Goal: Complete application form: Complete application form

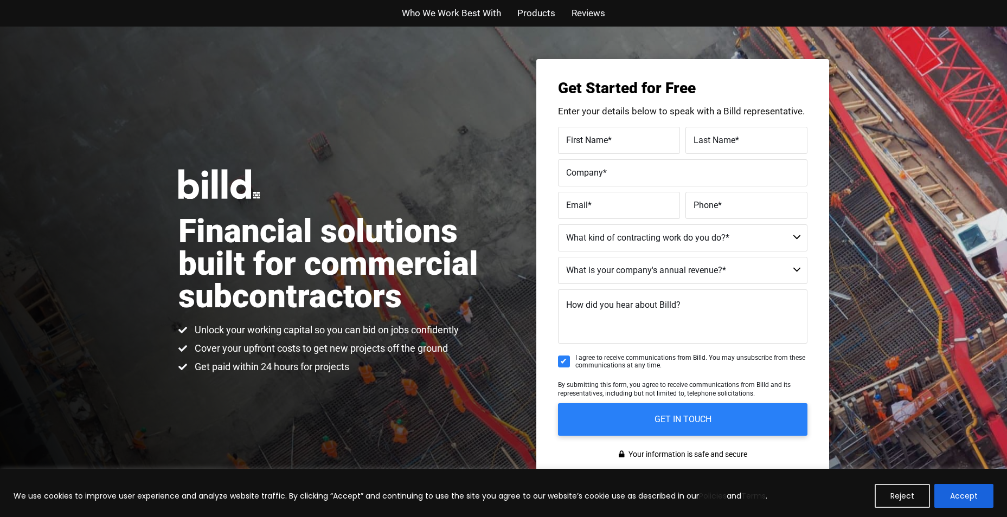
click at [538, 11] on span "Products" at bounding box center [536, 13] width 38 height 16
click at [467, 14] on span "Who We Work Best With" at bounding box center [451, 13] width 99 height 16
click at [602, 149] on input "First Name *" at bounding box center [619, 140] width 122 height 27
type input "[PERSON_NAME]"
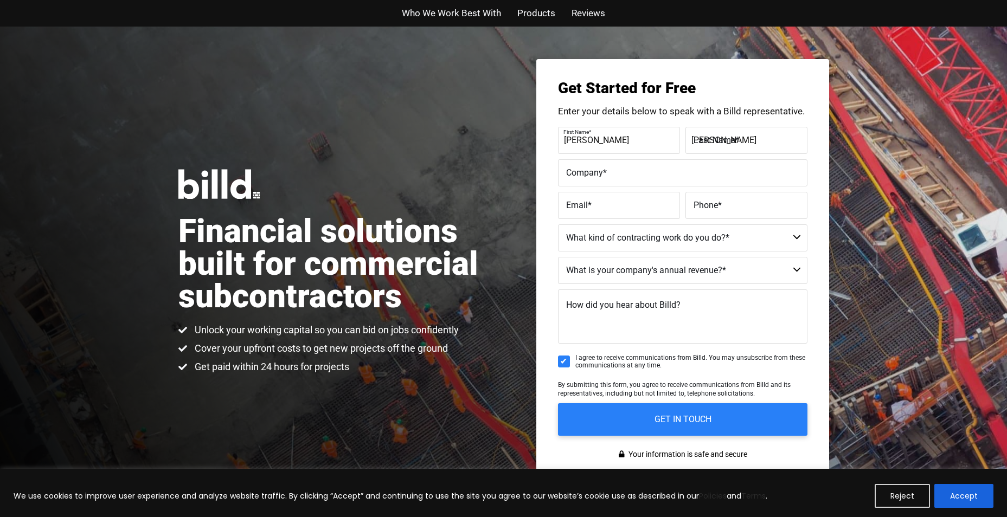
type input "The [PERSON_NAME] Platoon -DBA- [PERSON_NAME]"
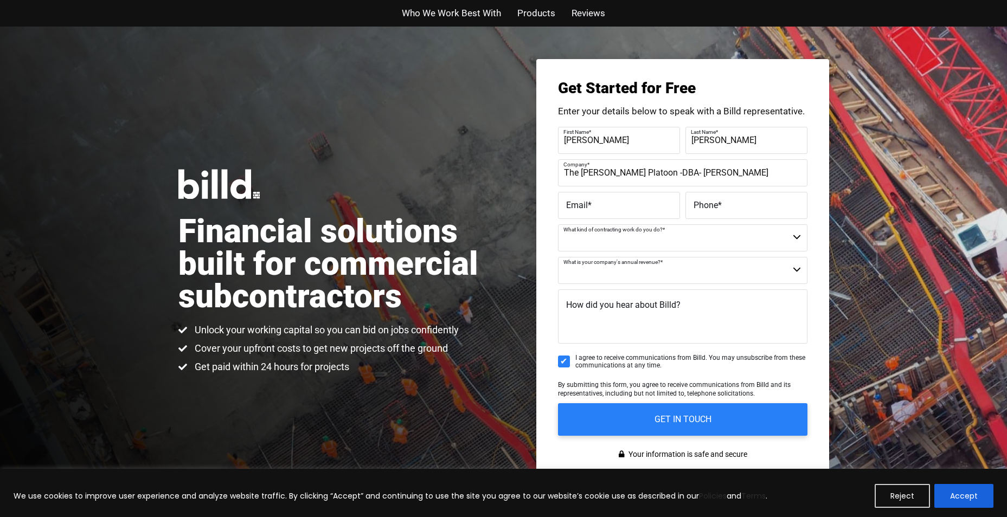
click at [635, 236] on select "Commercial Commercial and Residential Residential Not a Contractor" at bounding box center [682, 237] width 249 height 27
select select "Commercial and Residential"
click at [558, 224] on select "Commercial Commercial and Residential Residential Not a Contractor" at bounding box center [682, 237] width 249 height 27
click at [626, 275] on select "$40M + $25M - $40M $8M - $25M $4M - $8M $2M - $4M $1M - $2M Less than $1M" at bounding box center [682, 270] width 249 height 27
select select "$1M - $2M"
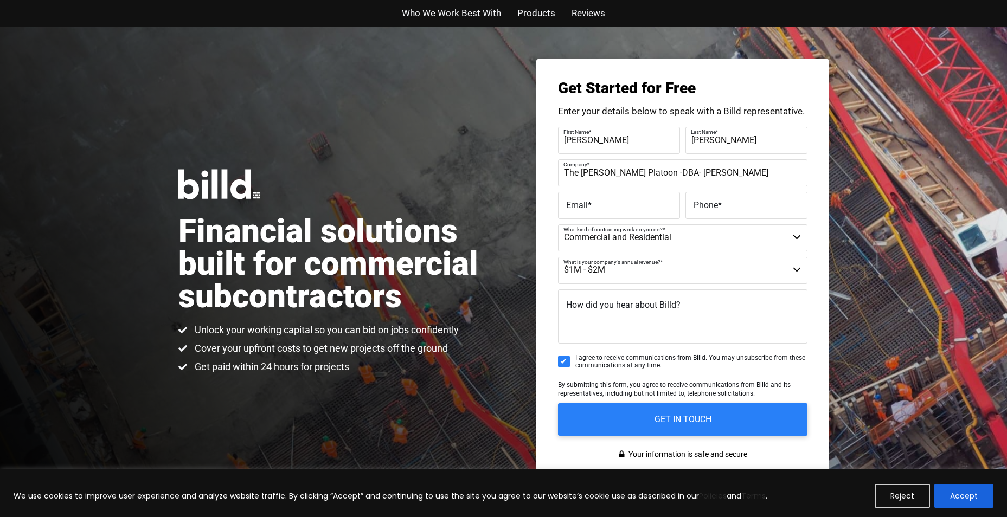
click at [558, 257] on select "$40M + $25M - $40M $8M - $25M $4M - $8M $2M - $4M $1M - $2M Less than $1M" at bounding box center [682, 270] width 249 height 27
click at [626, 313] on label "How did you hear about Billd?" at bounding box center [623, 306] width 114 height 16
click at [626, 313] on textarea "How did you hear about Billd?" at bounding box center [682, 317] width 249 height 54
type textarea "google search"
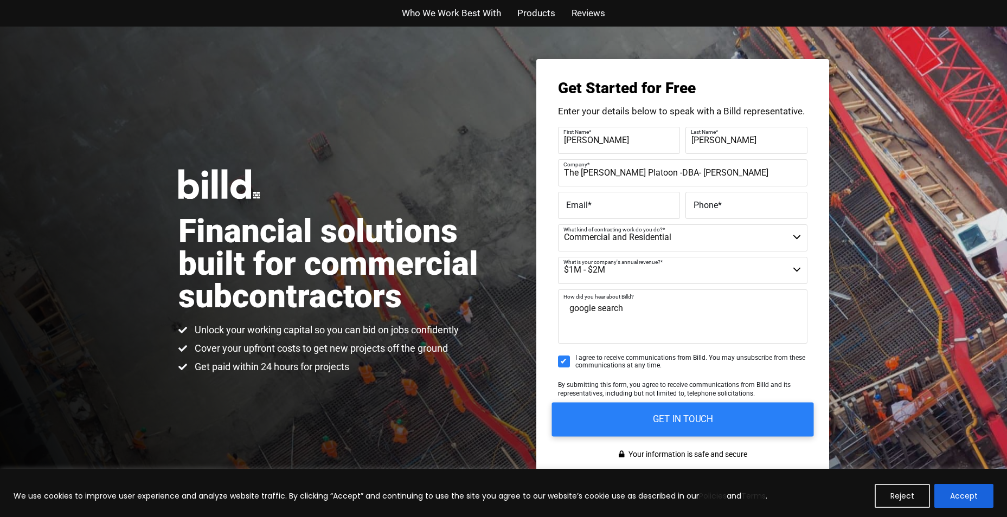
click at [679, 411] on input "GET IN TOUCH" at bounding box center [682, 419] width 262 height 34
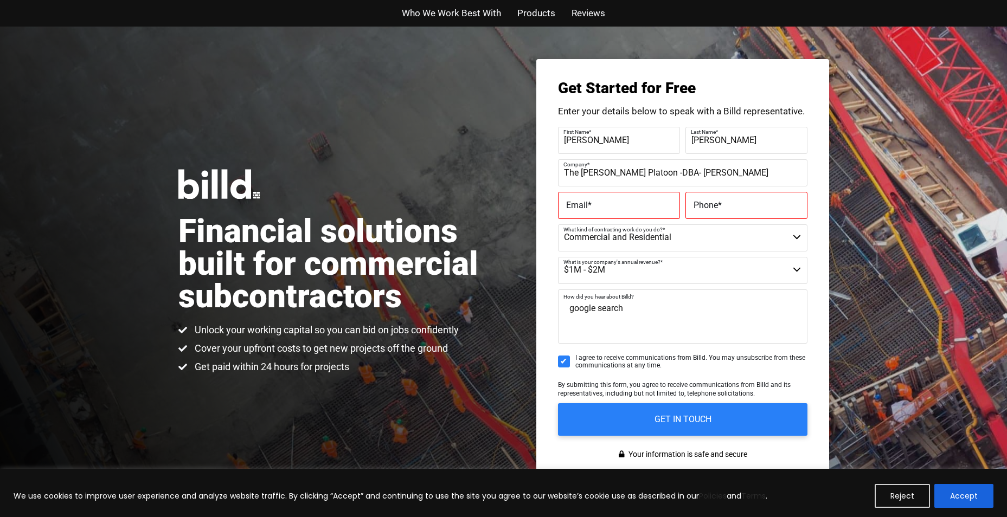
click at [618, 201] on label "Email *" at bounding box center [619, 205] width 106 height 16
click at [618, 201] on input "Email *" at bounding box center [619, 205] width 122 height 27
click at [615, 207] on input "Email *" at bounding box center [619, 205] width 122 height 27
type input "[EMAIL_ADDRESS][DOMAIN_NAME]"
type input "[PHONE_NUMBER]"
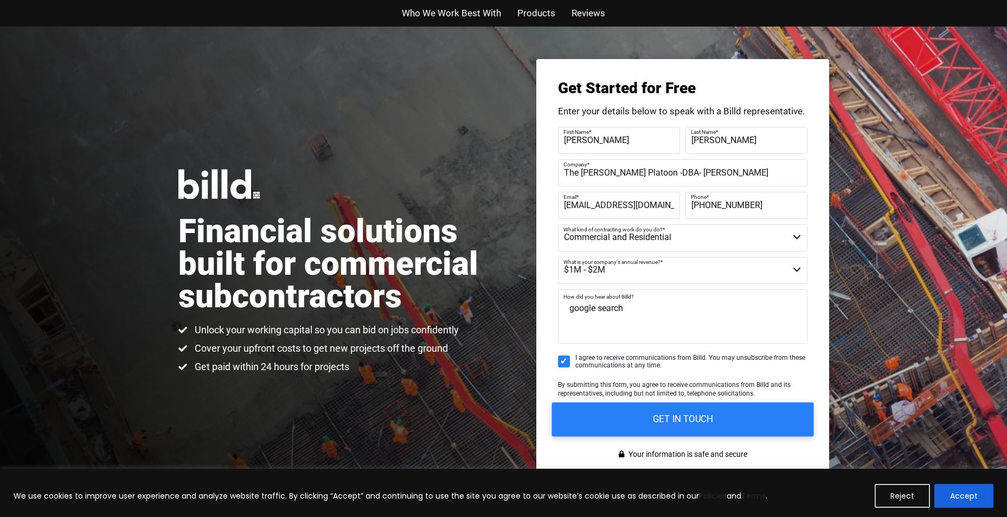
click at [711, 421] on input "GET IN TOUCH" at bounding box center [682, 419] width 262 height 34
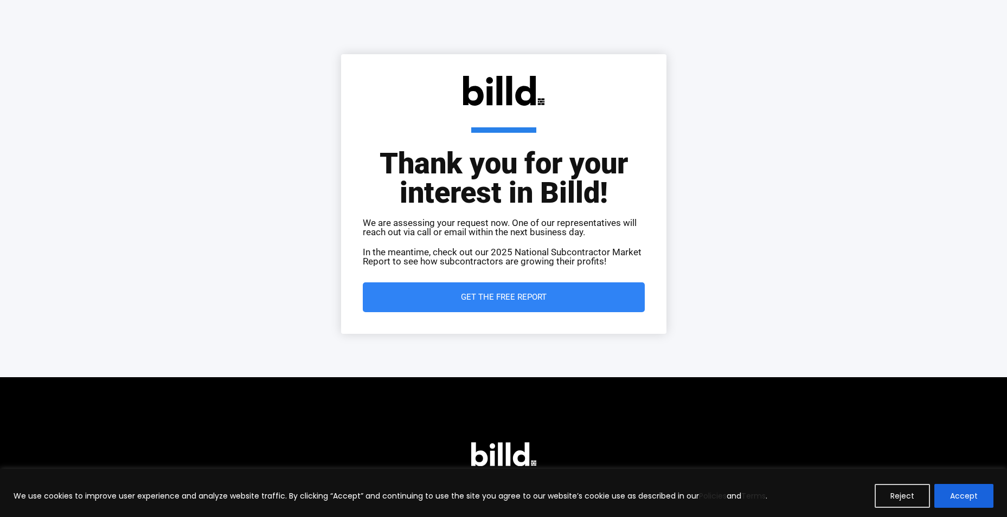
click at [520, 299] on span "Get the Free Report" at bounding box center [504, 297] width 86 height 8
